Goal: Task Accomplishment & Management: Manage account settings

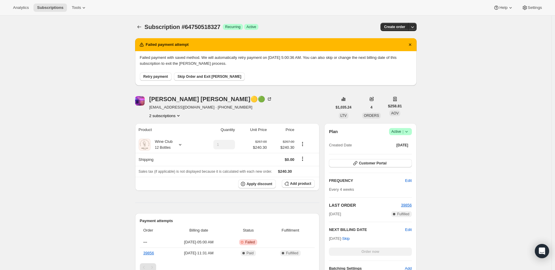
click at [180, 115] on icon "Product actions" at bounding box center [178, 116] width 6 height 6
click at [164, 125] on span "56055726135" at bounding box center [159, 126] width 24 height 4
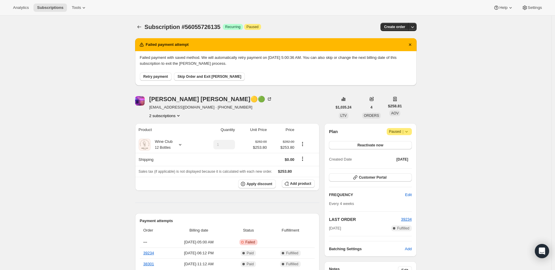
click at [180, 115] on icon "Product actions" at bounding box center [178, 116] width 6 height 6
click at [168, 135] on span "64750518327" at bounding box center [159, 136] width 24 height 4
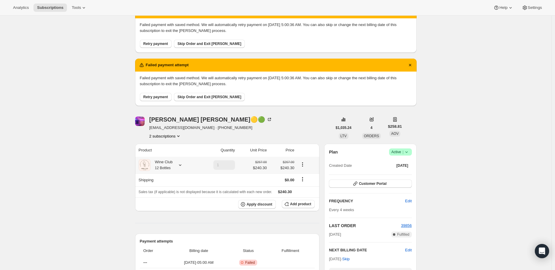
scroll to position [66, 0]
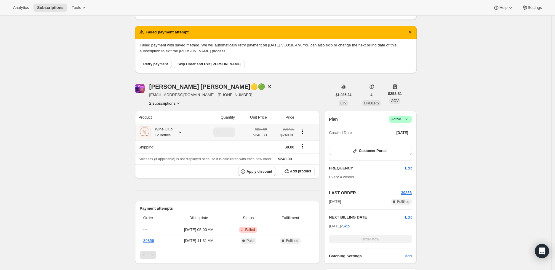
click at [183, 131] on icon at bounding box center [180, 132] width 6 height 6
click at [179, 103] on icon "Product actions" at bounding box center [178, 103] width 2 height 1
click at [170, 111] on button "56055726135" at bounding box center [167, 114] width 45 height 9
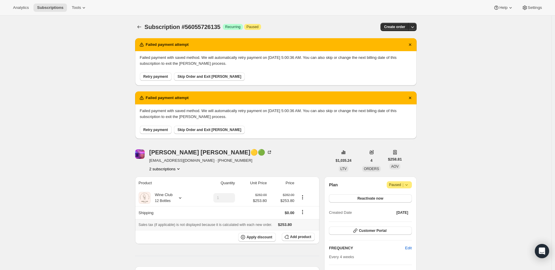
scroll to position [33, 0]
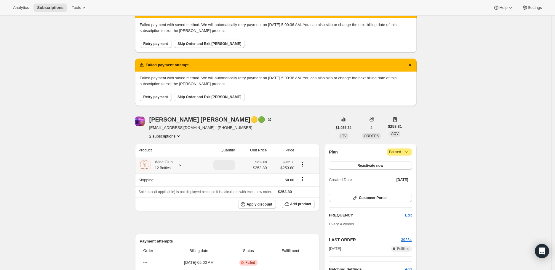
click at [179, 164] on icon at bounding box center [180, 165] width 6 height 6
click at [181, 134] on icon "Product actions" at bounding box center [178, 136] width 6 height 6
click at [161, 156] on span "64750518327" at bounding box center [159, 157] width 24 height 4
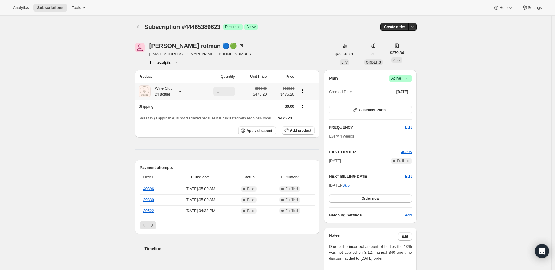
click at [181, 89] on icon at bounding box center [180, 92] width 6 height 6
click at [165, 126] on span "Edit box" at bounding box center [172, 128] width 14 height 5
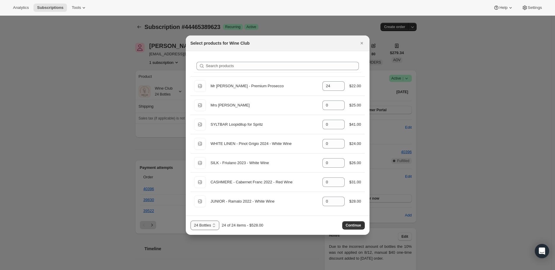
click at [214, 223] on select "12 Bottles 24 Bottles 36 Bottles 48 bottles 60 bottles" at bounding box center [204, 225] width 29 height 9
select select "gid://shopify/ProductVariant/41398486532151"
click at [190, 221] on select "12 Bottles 24 Bottles 36 Bottles 48 bottles 60 bottles" at bounding box center [204, 225] width 29 height 9
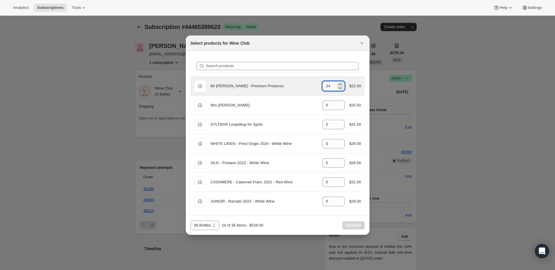
click at [331, 84] on input "24" at bounding box center [328, 85] width 13 height 9
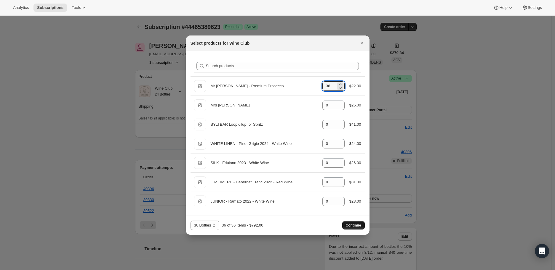
type input "36"
click at [352, 225] on span "Continue" at bounding box center [353, 225] width 15 height 5
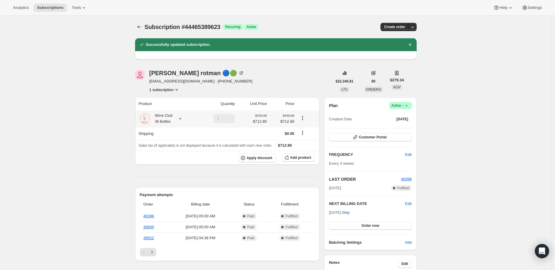
click at [180, 117] on icon at bounding box center [180, 119] width 6 height 6
click at [410, 203] on span "Edit" at bounding box center [408, 204] width 7 height 6
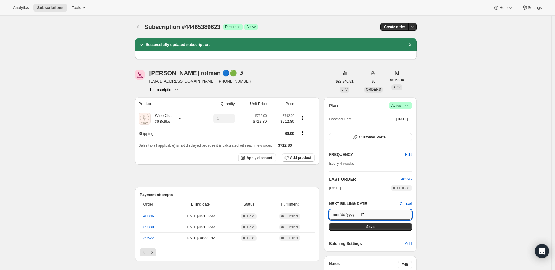
click at [365, 214] on input "2025-10-21" at bounding box center [370, 215] width 83 height 10
type input "2025-11-04"
click at [370, 226] on span "Save" at bounding box center [370, 227] width 8 height 5
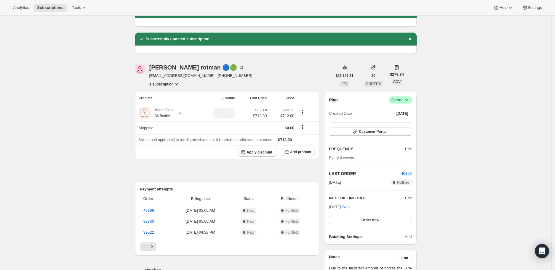
scroll to position [131, 0]
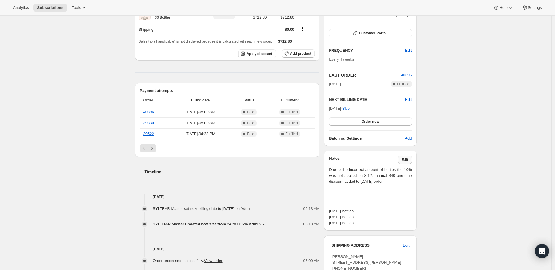
click at [406, 158] on span "Edit" at bounding box center [404, 160] width 7 height 5
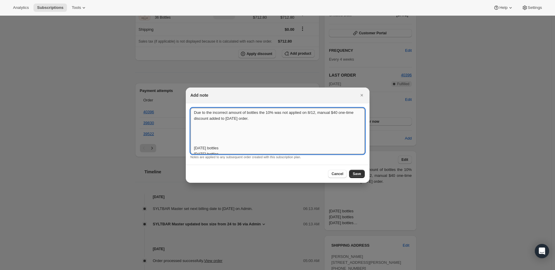
click at [194, 143] on textarea "Due to the incorrect amount of bottles the 10% was not applied on 8/12, manual …" at bounding box center [277, 131] width 174 height 46
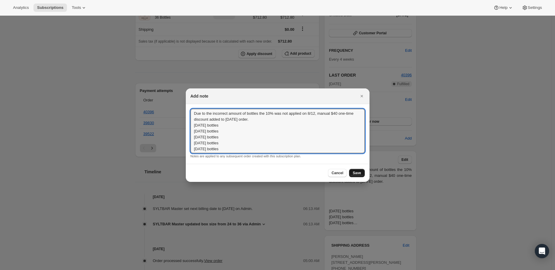
type textarea "Due to the incorrect amount of bottles the 10% was not applied on 8/12, manual …"
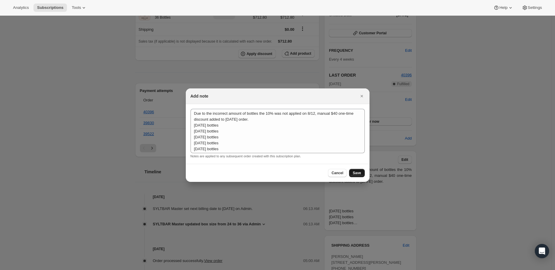
click at [357, 172] on span "Save" at bounding box center [356, 173] width 8 height 5
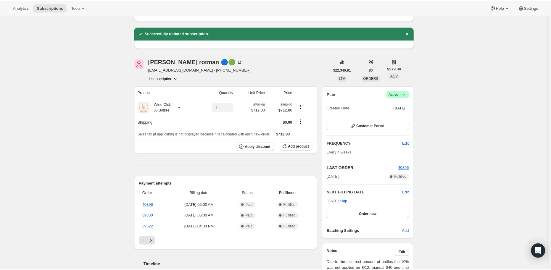
scroll to position [33, 0]
